Goal: Transaction & Acquisition: Subscribe to service/newsletter

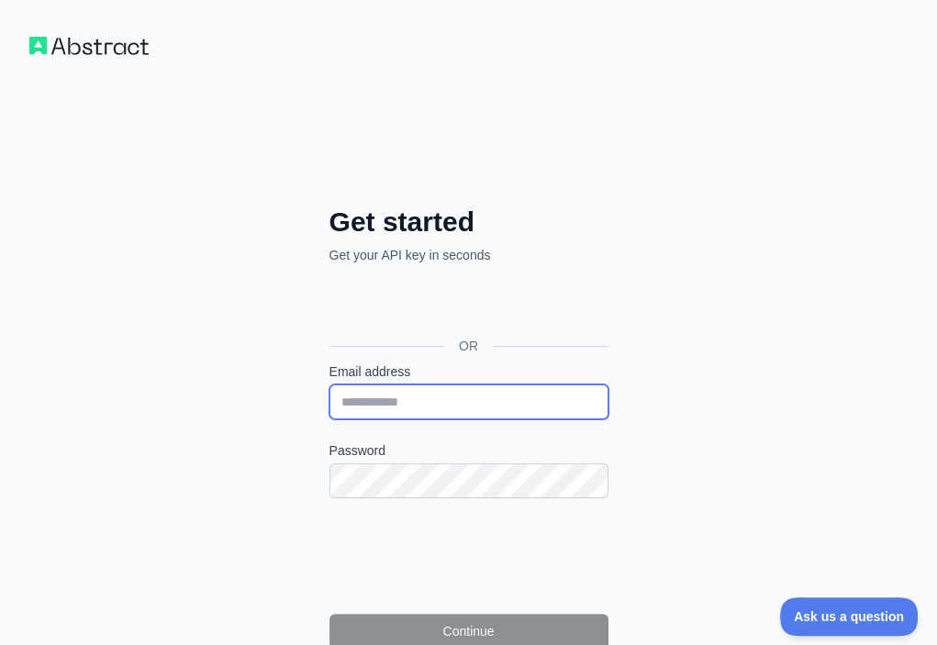
click at [330, 385] on input "Email address" at bounding box center [469, 402] width 279 height 35
paste input "**********"
type input "**********"
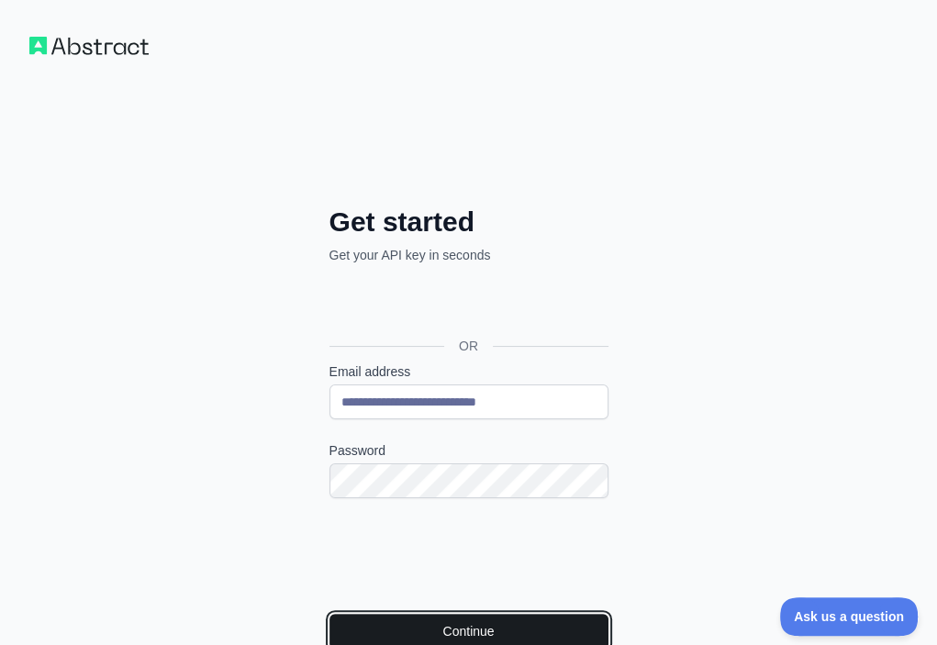
click at [330, 614] on button "Continue" at bounding box center [469, 631] width 279 height 35
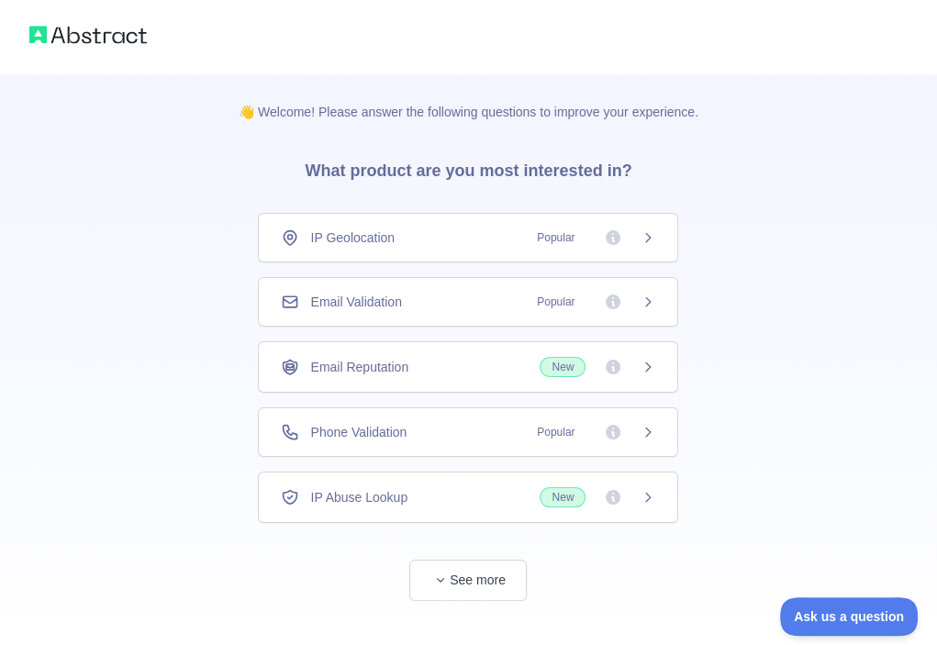
click at [505, 285] on div "Email Validation Popular" at bounding box center [468, 302] width 420 height 50
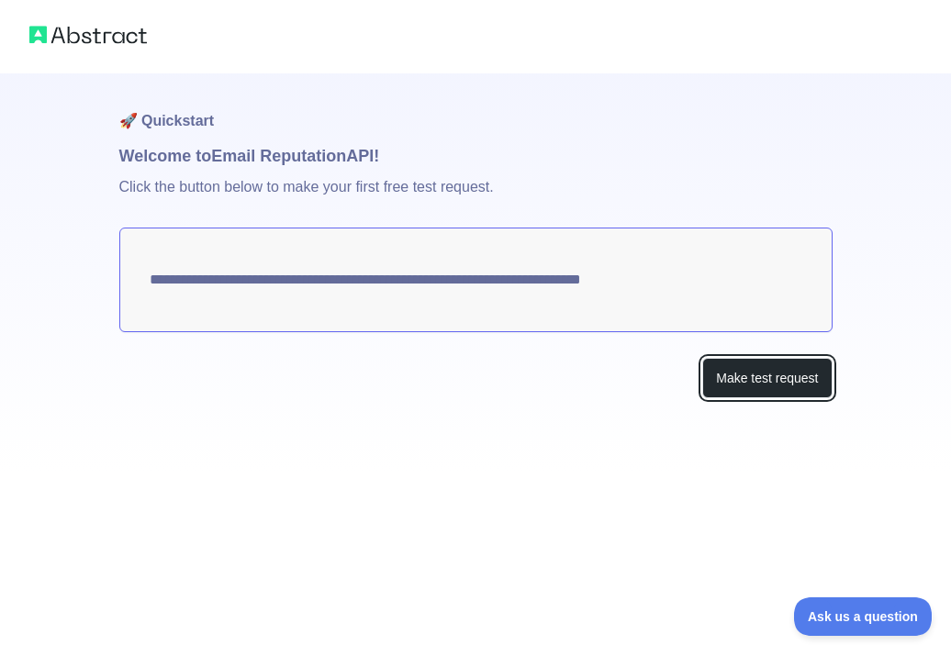
click at [759, 365] on button "Make test request" at bounding box center [766, 378] width 129 height 41
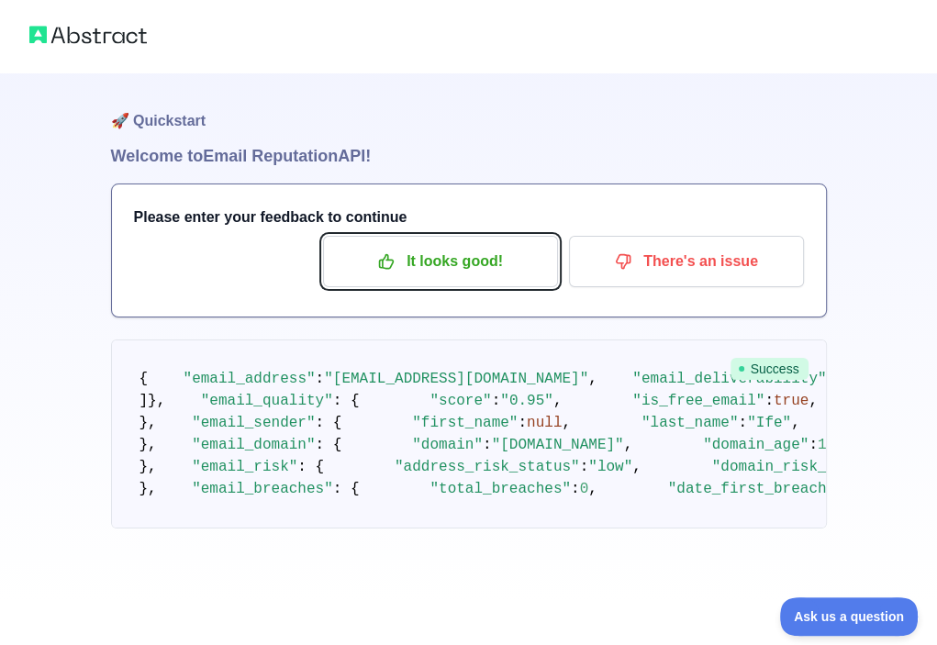
click at [476, 269] on p "It looks good!" at bounding box center [440, 261] width 207 height 31
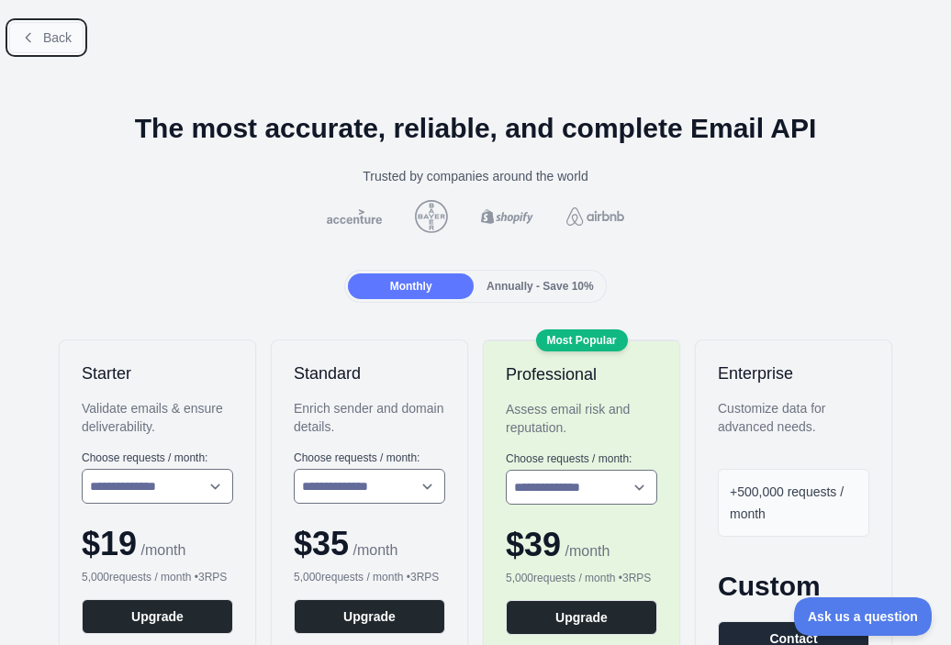
click at [58, 45] on span "Back" at bounding box center [57, 37] width 28 height 15
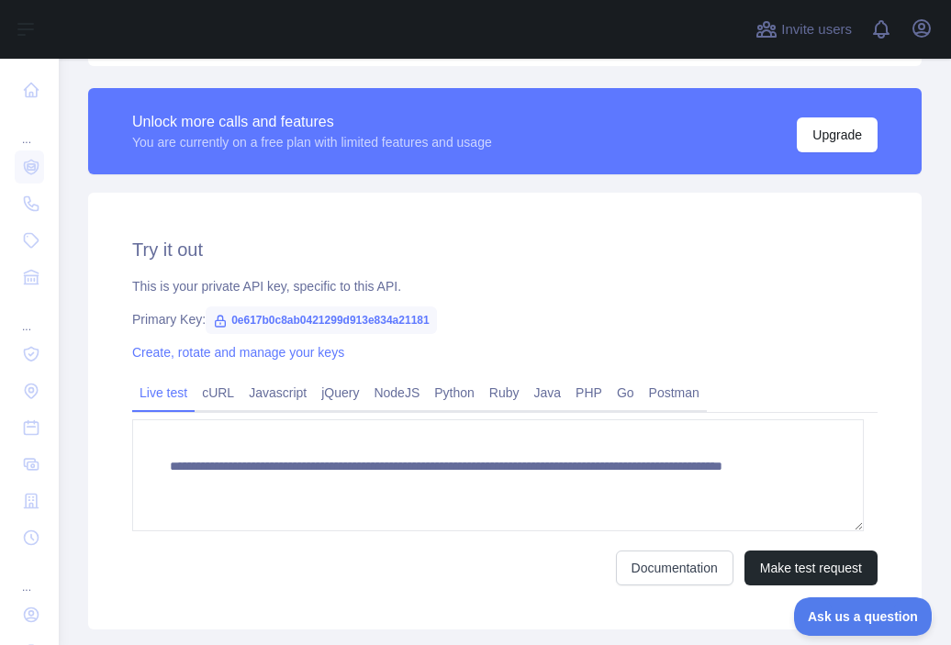
scroll to position [498, 0]
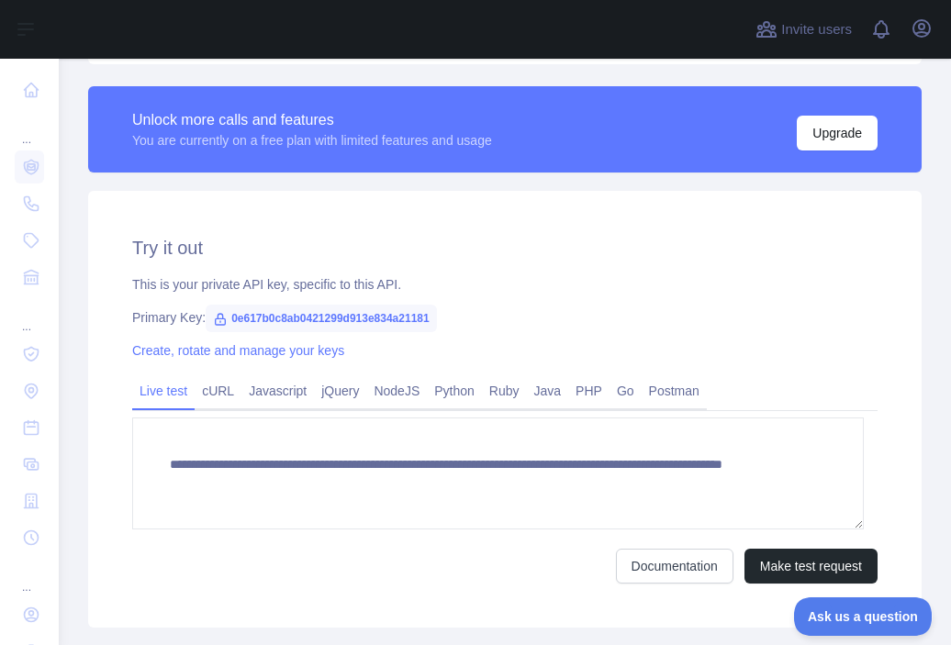
click at [322, 317] on span "0e617b0c8ab0421299d913e834a21181" at bounding box center [321, 319] width 231 height 28
copy span "0e617b0c8ab0421299d913e834a21181"
